Goal: Task Accomplishment & Management: Manage account settings

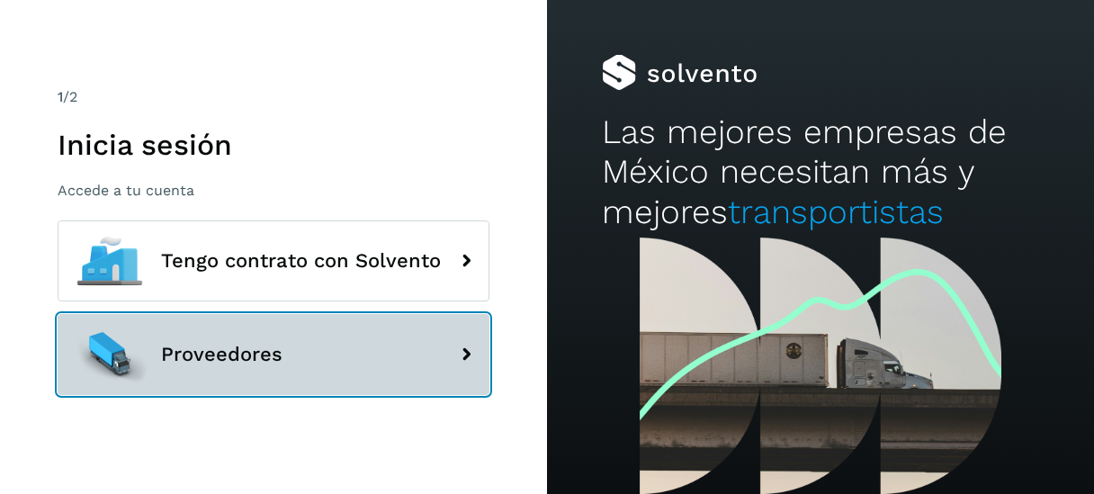
drag, startPoint x: 263, startPoint y: 360, endPoint x: 685, endPoint y: -89, distance: 616.4
click at [685, 0] on html "1 /2 Inicia sesión Accede a tu cuenta Tengo contrato con Solvento Proveedores L…" at bounding box center [547, 247] width 1094 height 494
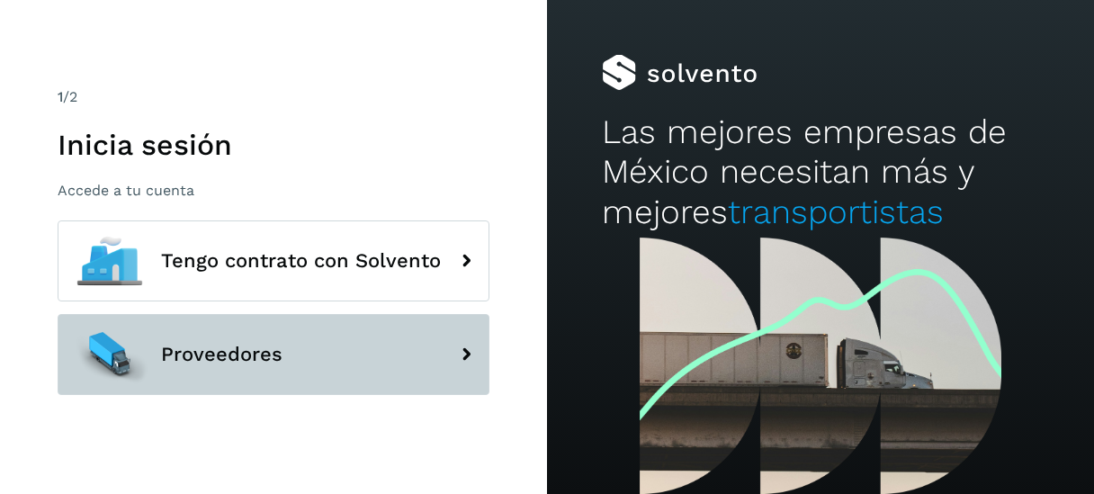
click at [353, 353] on button "Proveedores" at bounding box center [274, 354] width 432 height 81
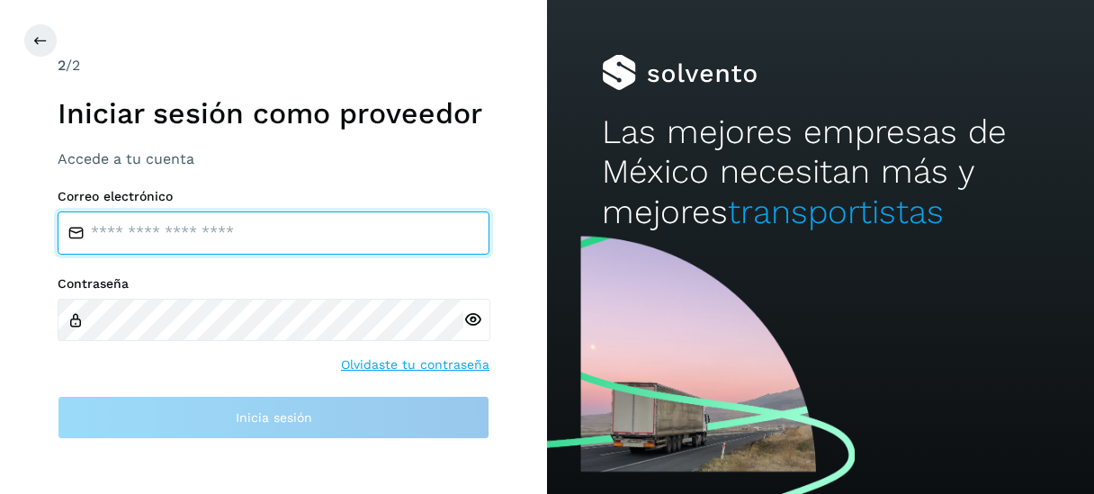
type input "**********"
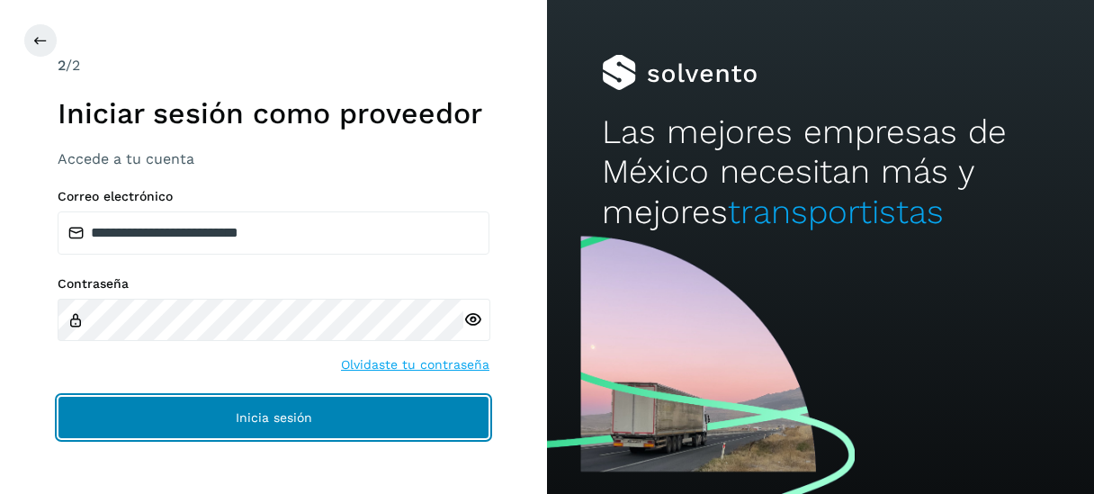
click at [331, 411] on button "Inicia sesión" at bounding box center [274, 417] width 432 height 43
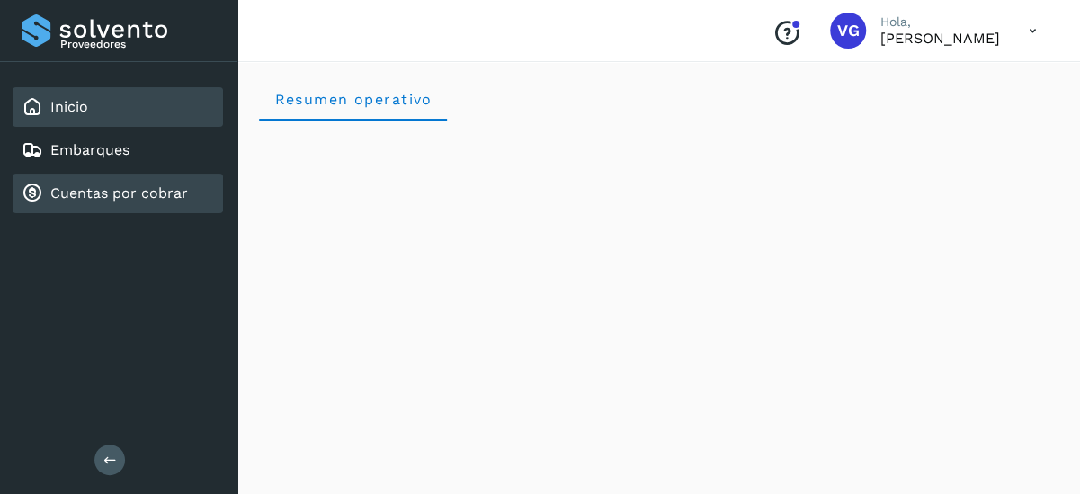
click at [154, 206] on div "Cuentas por cobrar" at bounding box center [118, 194] width 210 height 40
